Goal: Answer question/provide support

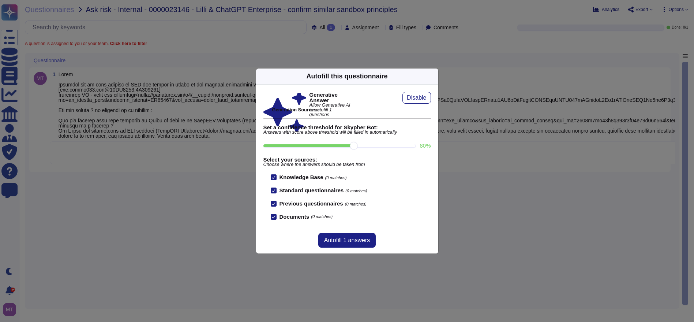
click at [434, 76] on icon at bounding box center [434, 76] width 0 height 0
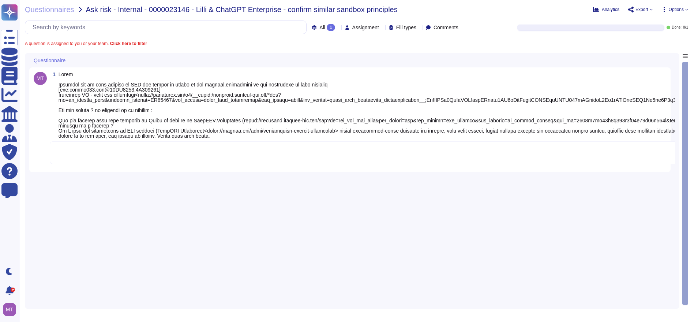
click at [124, 157] on textarea at bounding box center [418, 152] width 737 height 23
click at [112, 153] on textarea at bounding box center [418, 152] width 737 height 23
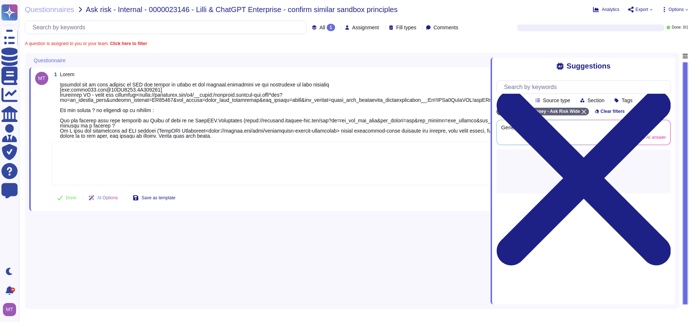
click at [102, 149] on textarea at bounding box center [419, 163] width 737 height 44
paste textarea "0000023241"
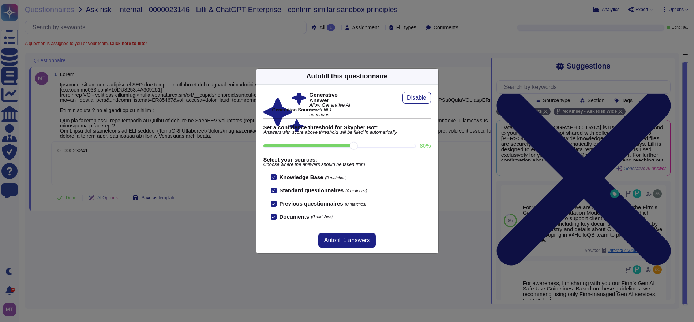
type textarea "0000023241"
click at [434, 100] on icon at bounding box center [504, 170] width 141 height 141
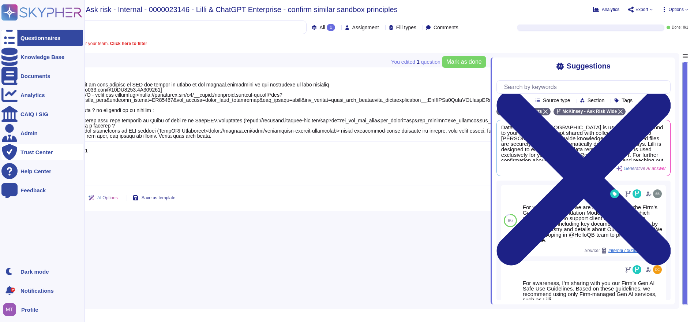
drag, startPoint x: 105, startPoint y: 148, endPoint x: 4, endPoint y: 152, distance: 101.1
click at [4, 152] on div "Questionnaires Knowledge Base Documents Analytics CAIQ / SIG Admin Trust Center…" at bounding box center [347, 161] width 694 height 322
paste textarea "Thank you for your patience while we worked on your request. After consulting i…"
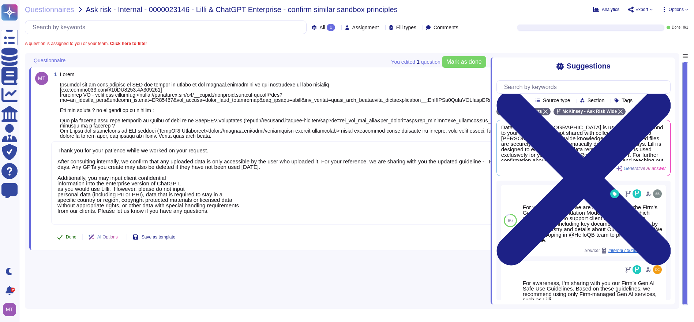
type textarea "Thank you for your patience while we worked on your request. After consulting i…"
click at [62, 238] on icon at bounding box center [60, 237] width 6 height 6
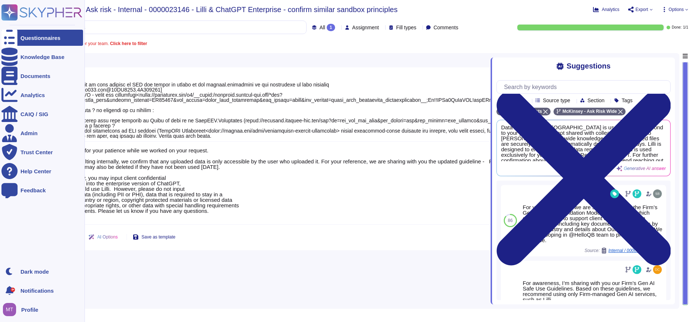
click at [9, 41] on div at bounding box center [9, 38] width 16 height 16
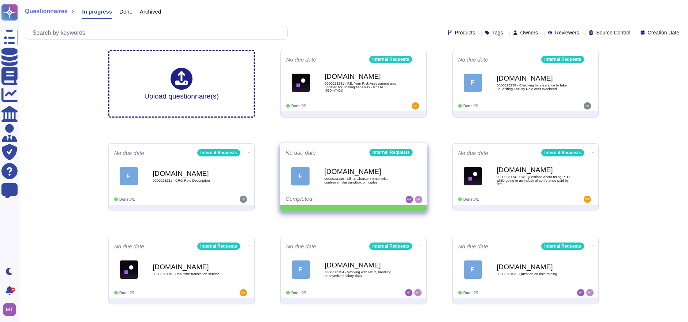
click at [421, 151] on icon at bounding box center [421, 152] width 1 height 2
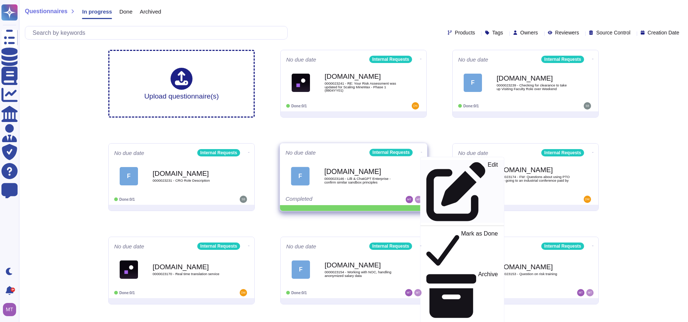
click at [488, 162] on p "Edit" at bounding box center [493, 191] width 10 height 59
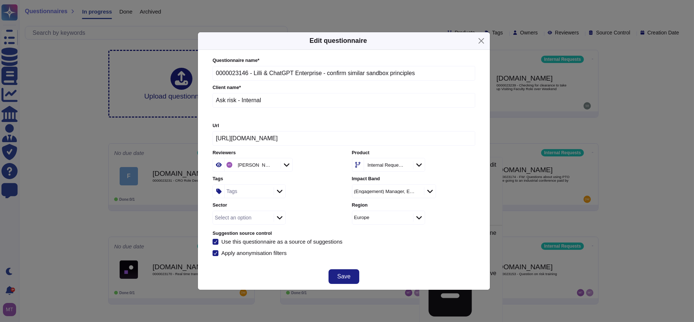
click at [235, 193] on div "Tags" at bounding box center [232, 191] width 11 height 5
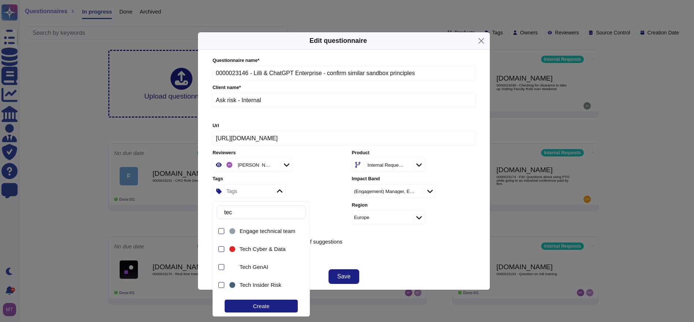
type input "tech"
click at [258, 266] on span "Tech GenAI" at bounding box center [254, 267] width 29 height 7
click at [345, 276] on span "Save" at bounding box center [343, 276] width 13 height 6
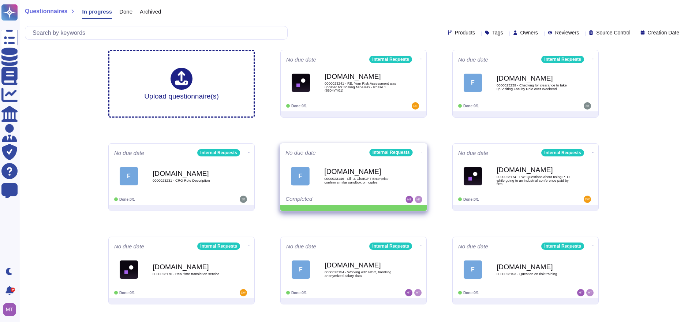
click at [421, 151] on icon at bounding box center [421, 152] width 1 height 2
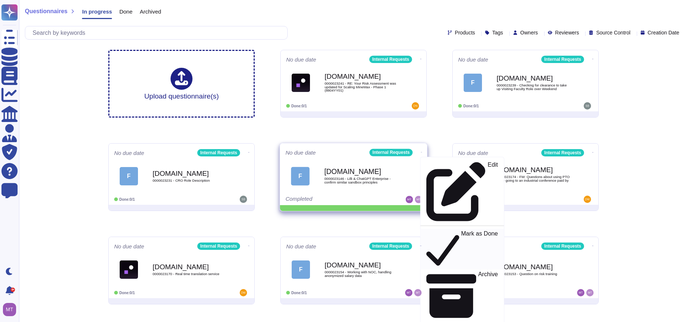
click at [461, 231] on p "Mark as Done" at bounding box center [479, 249] width 37 height 37
